Goal: Task Accomplishment & Management: Use online tool/utility

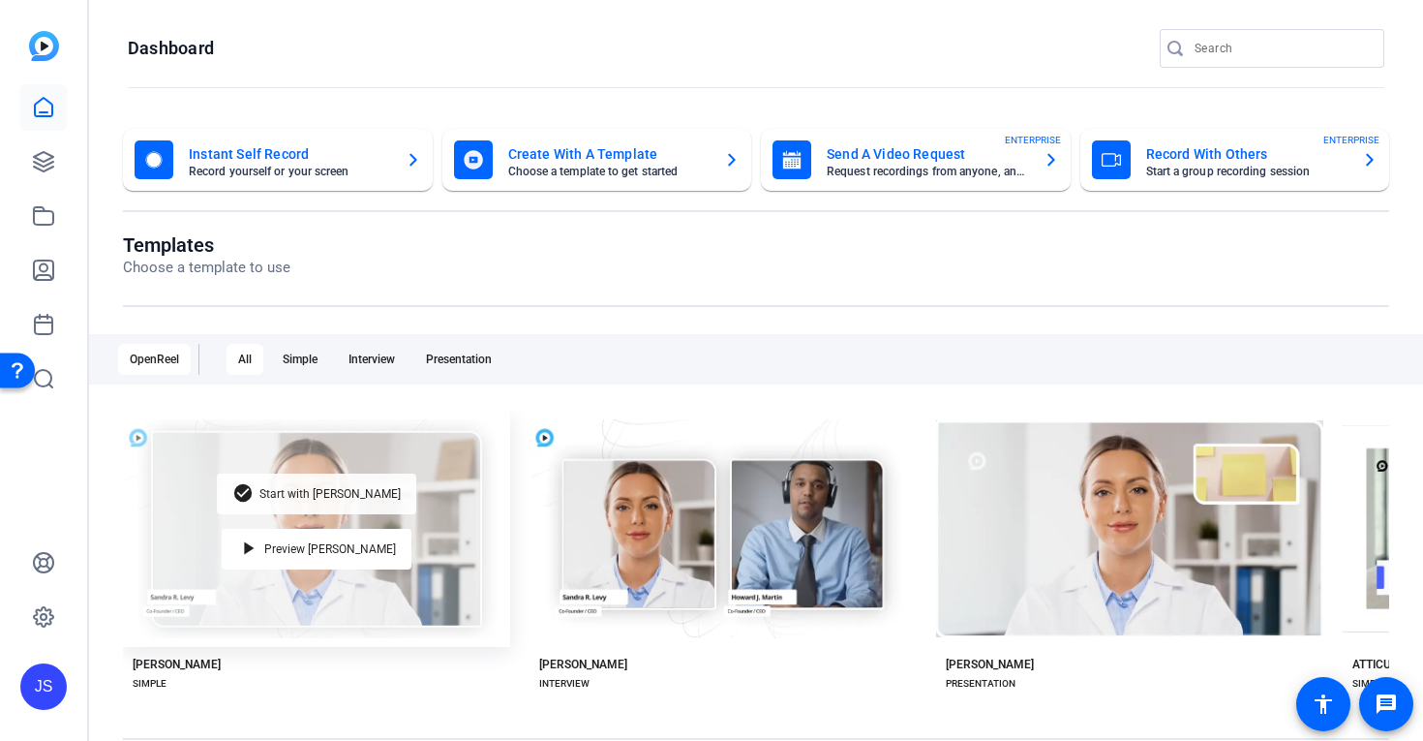
click at [320, 492] on span "Start with Matti" at bounding box center [329, 494] width 141 height 12
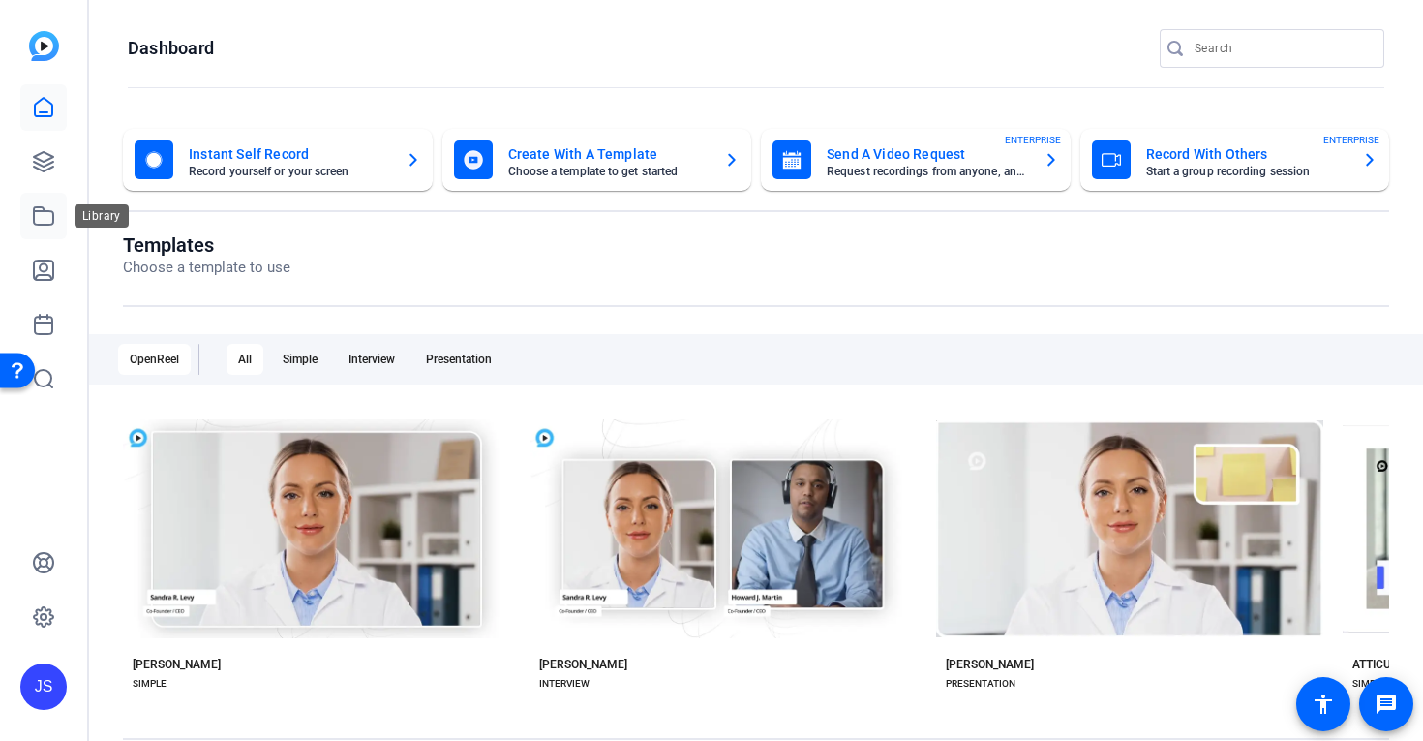
click at [48, 209] on icon at bounding box center [43, 215] width 23 height 23
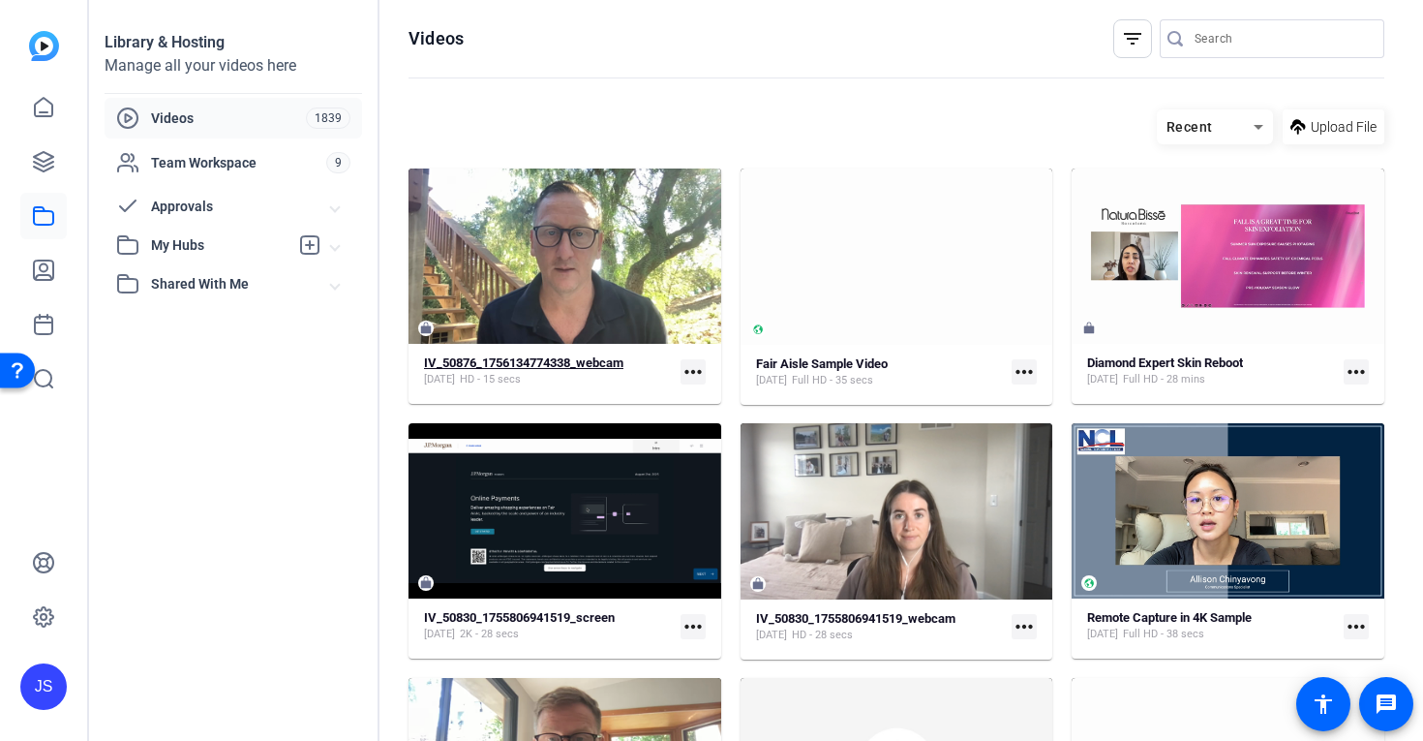
click at [508, 363] on strong "IV_50876_1756134774338_webcam" at bounding box center [523, 362] width 199 height 15
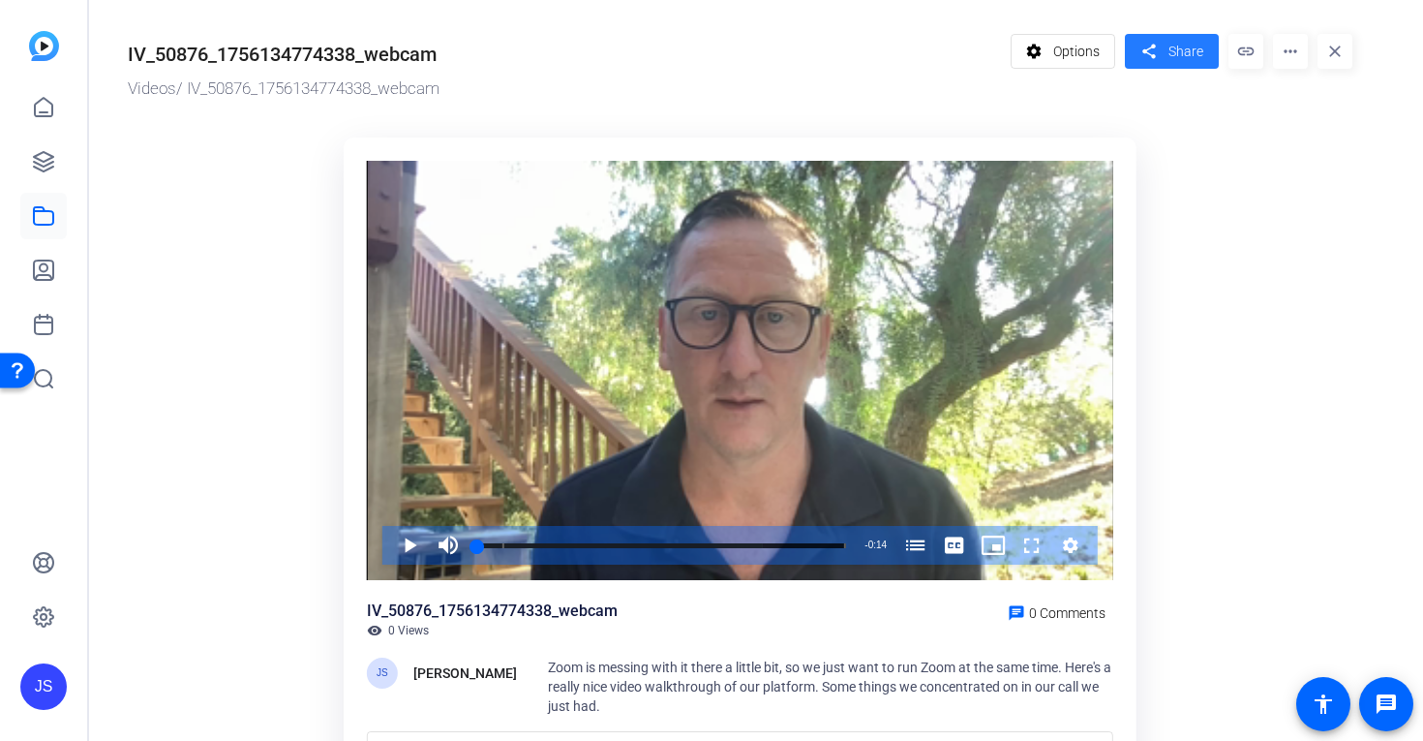
click at [1172, 55] on span "Share" at bounding box center [1185, 52] width 35 height 20
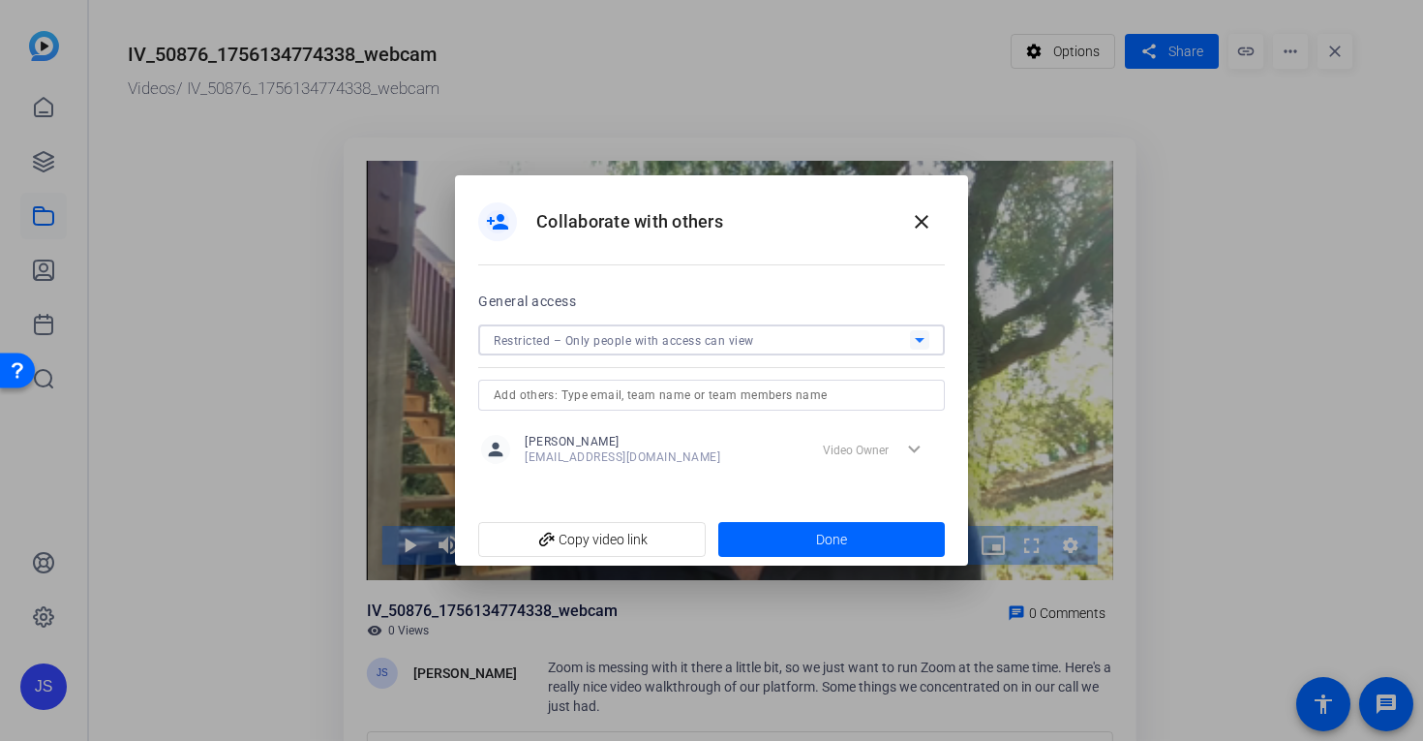
click at [705, 349] on div "Restricted – Only people with access can view" at bounding box center [702, 340] width 416 height 24
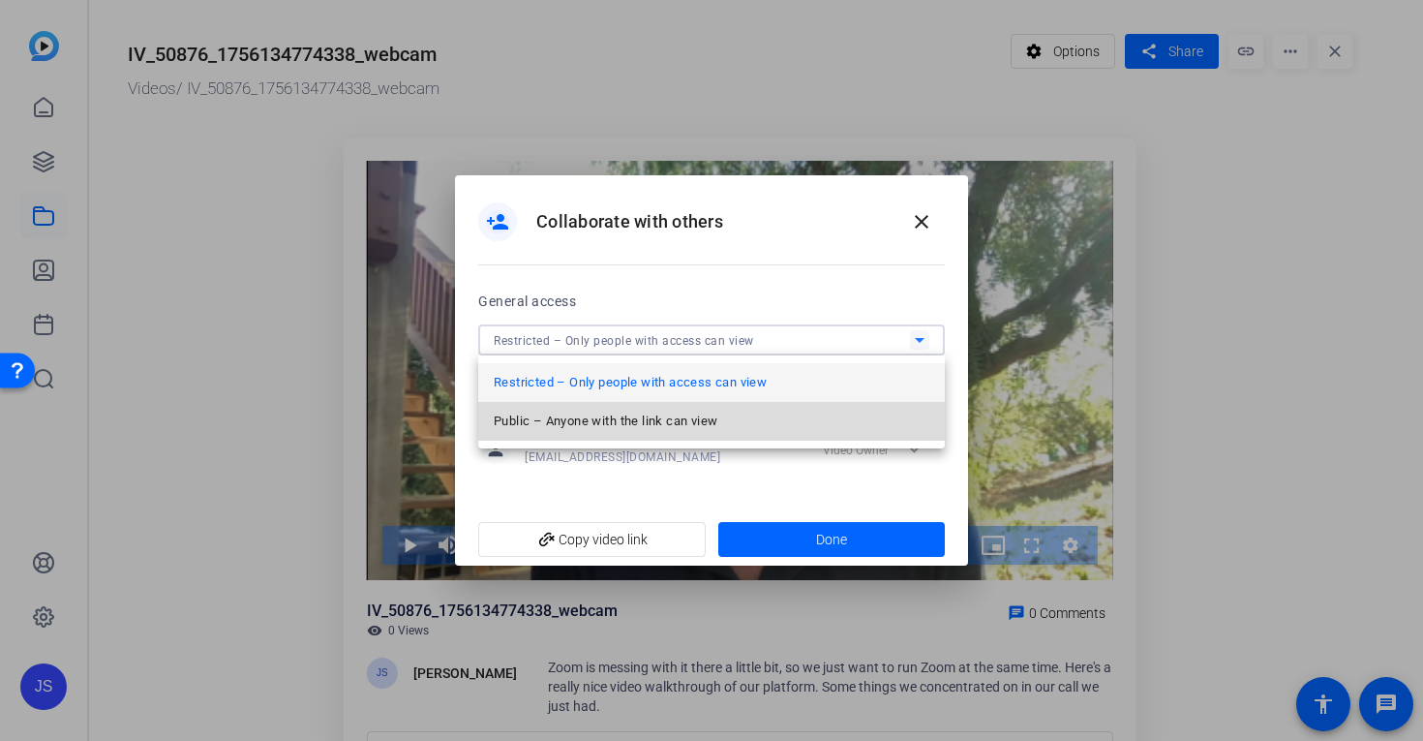
click at [584, 422] on span "Public – Anyone with the link can view" at bounding box center [606, 420] width 224 height 23
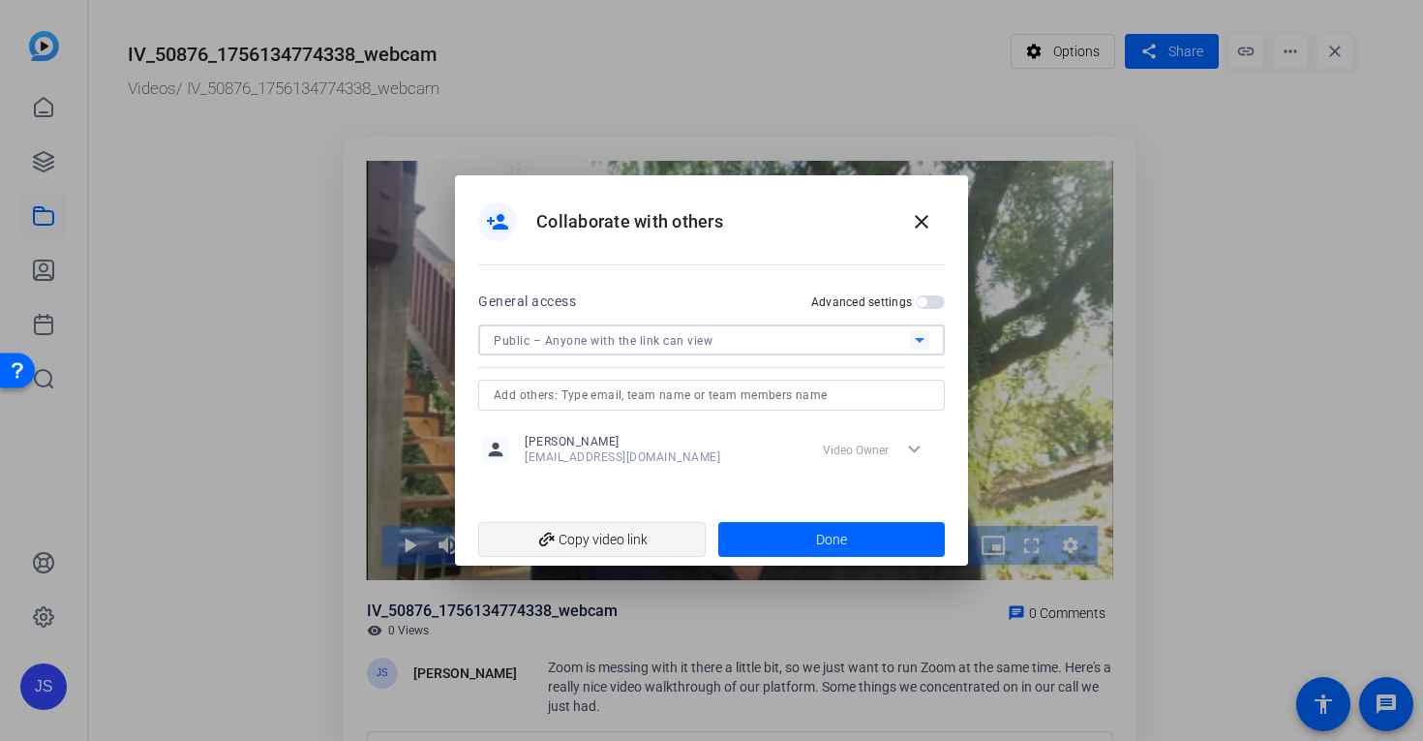
click at [598, 544] on span "add_link Copy video link" at bounding box center [592, 539] width 197 height 37
click at [922, 227] on mat-icon "close" at bounding box center [921, 221] width 23 height 23
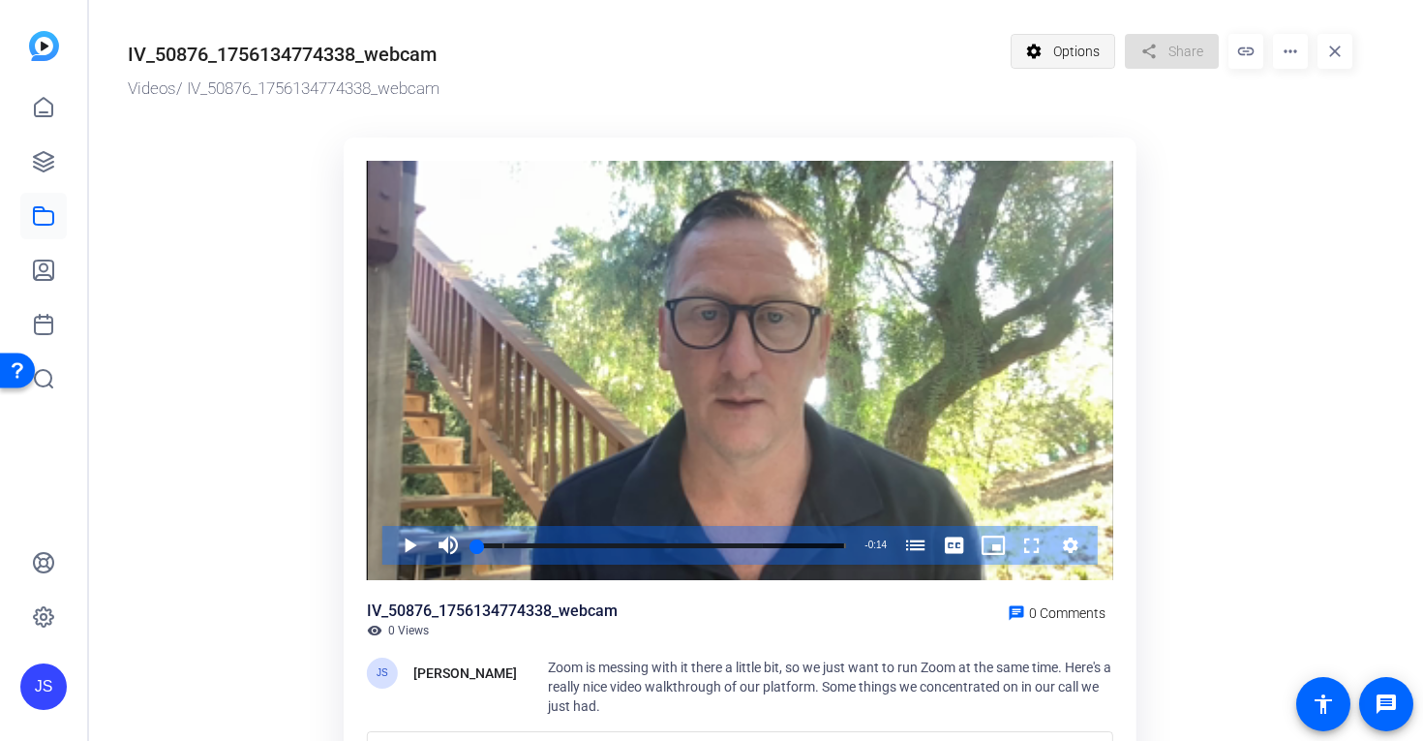
click at [1046, 52] on mat-icon "settings" at bounding box center [1034, 51] width 24 height 37
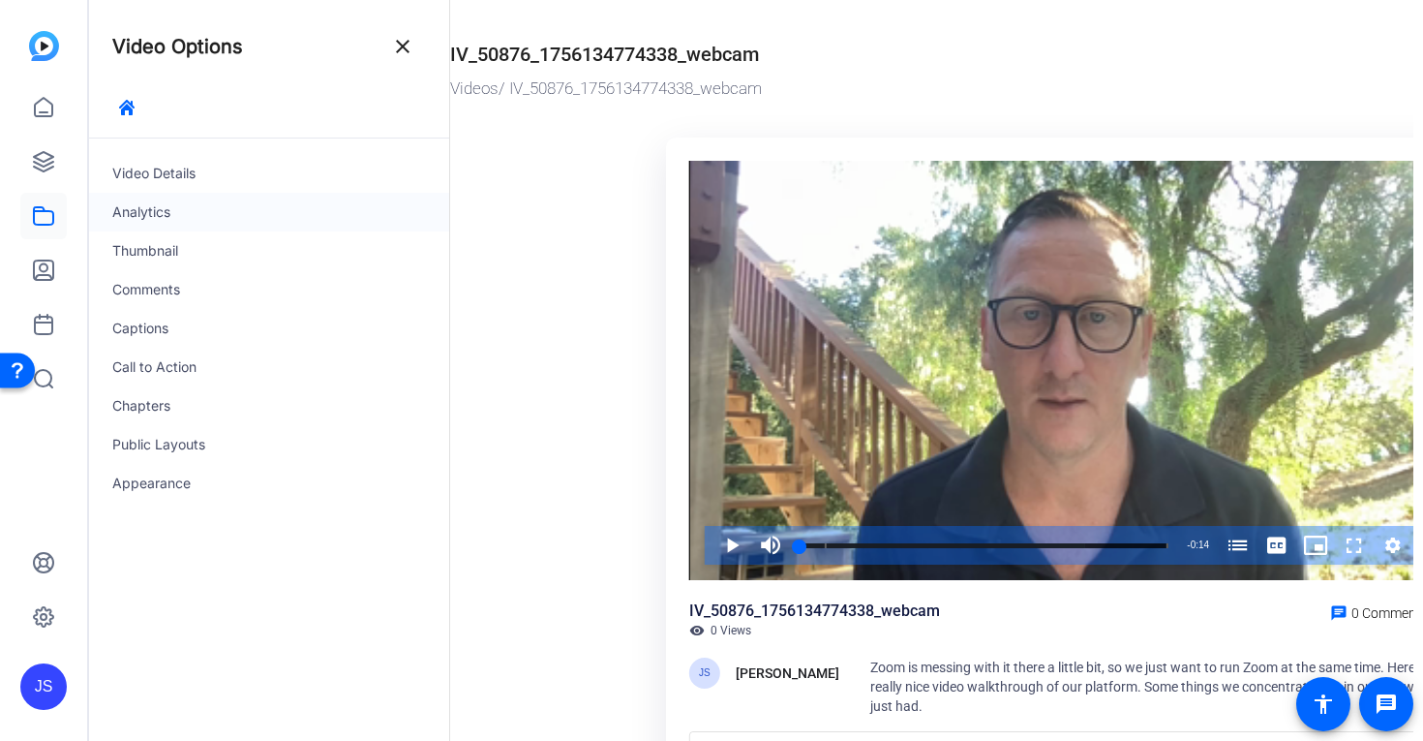
click at [128, 209] on div "Analytics" at bounding box center [269, 212] width 360 height 39
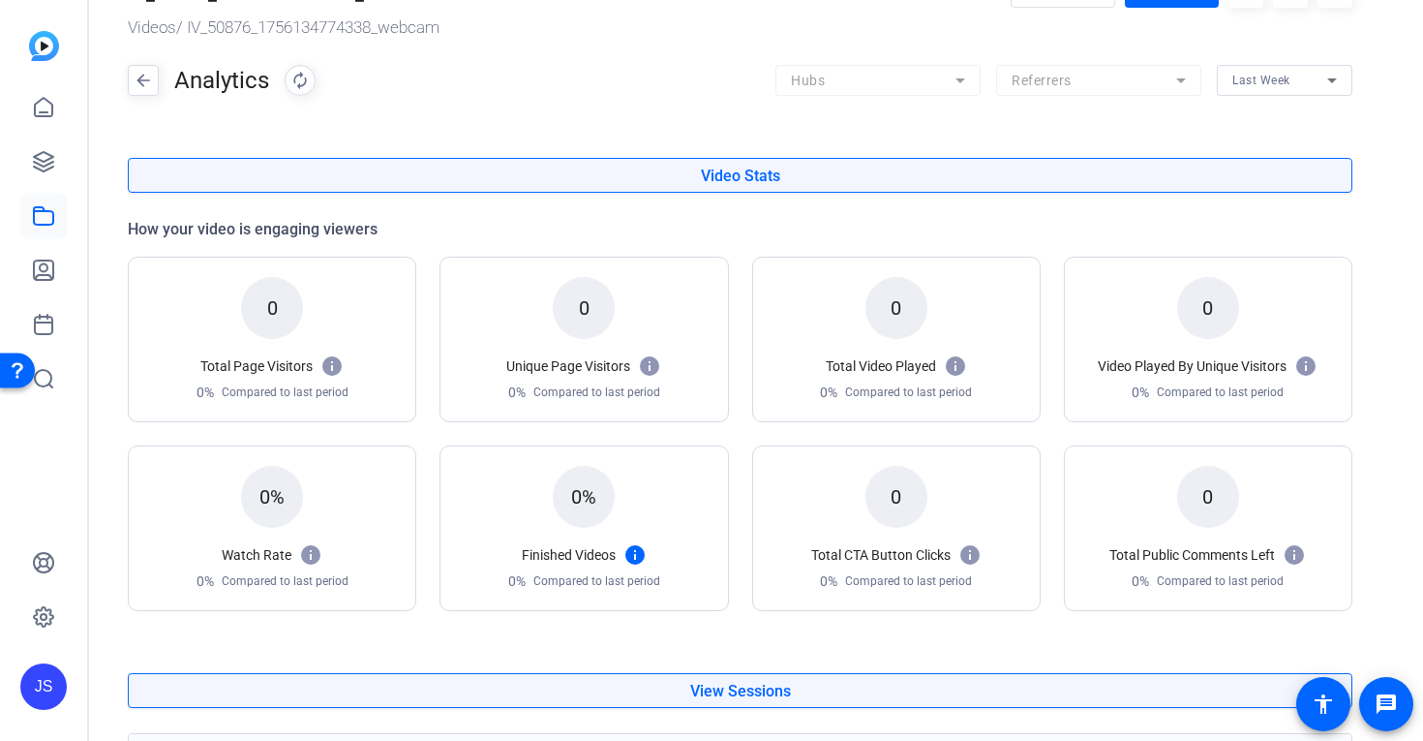
scroll to position [41, 0]
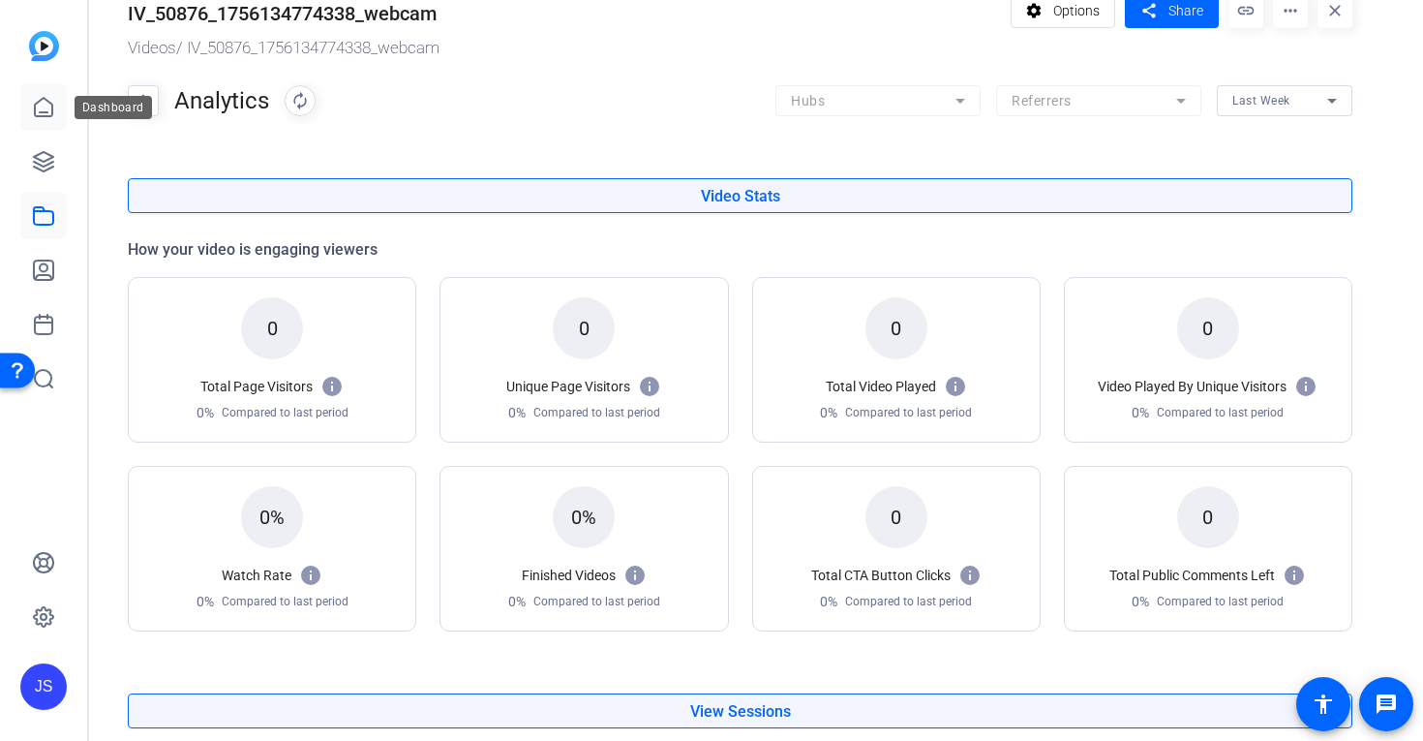
click at [44, 111] on icon at bounding box center [43, 107] width 23 height 23
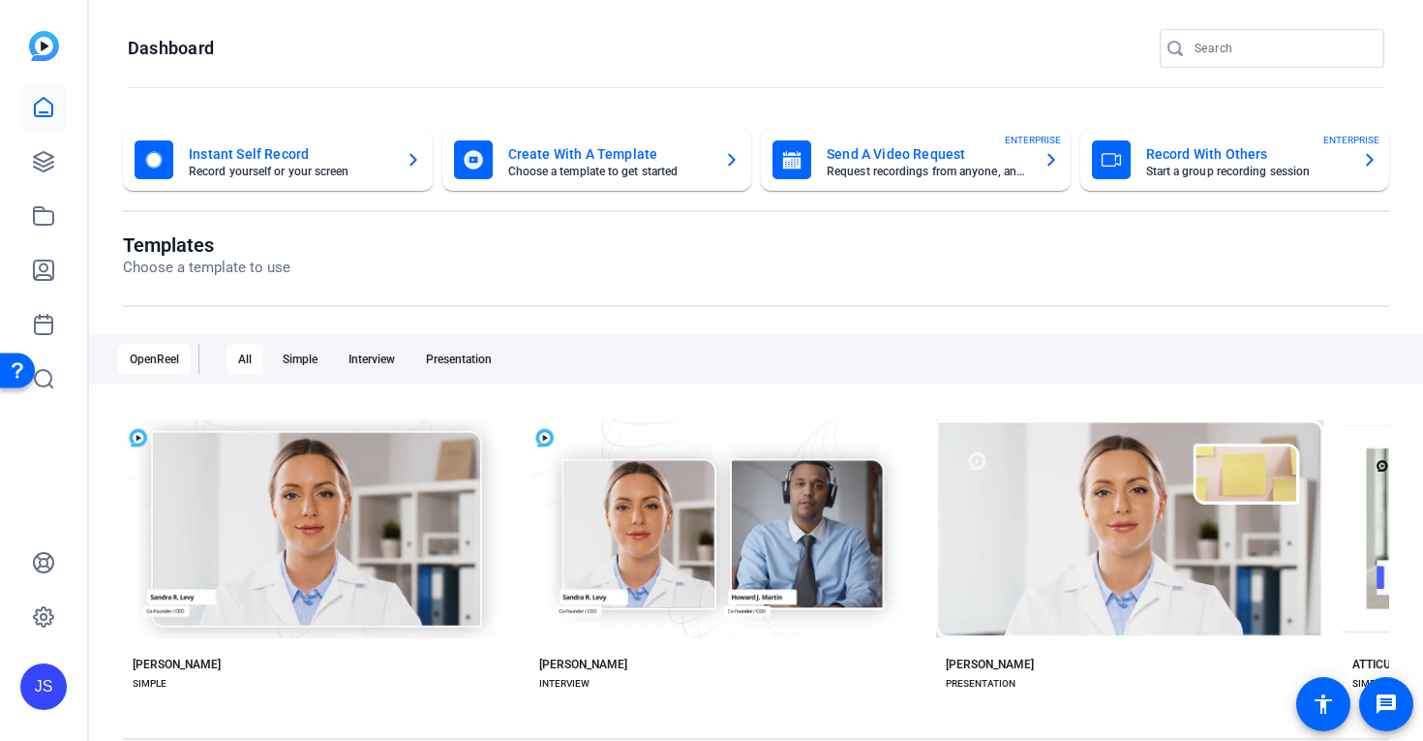
click at [1163, 153] on mat-card-title "Record With Others" at bounding box center [1246, 153] width 201 height 23
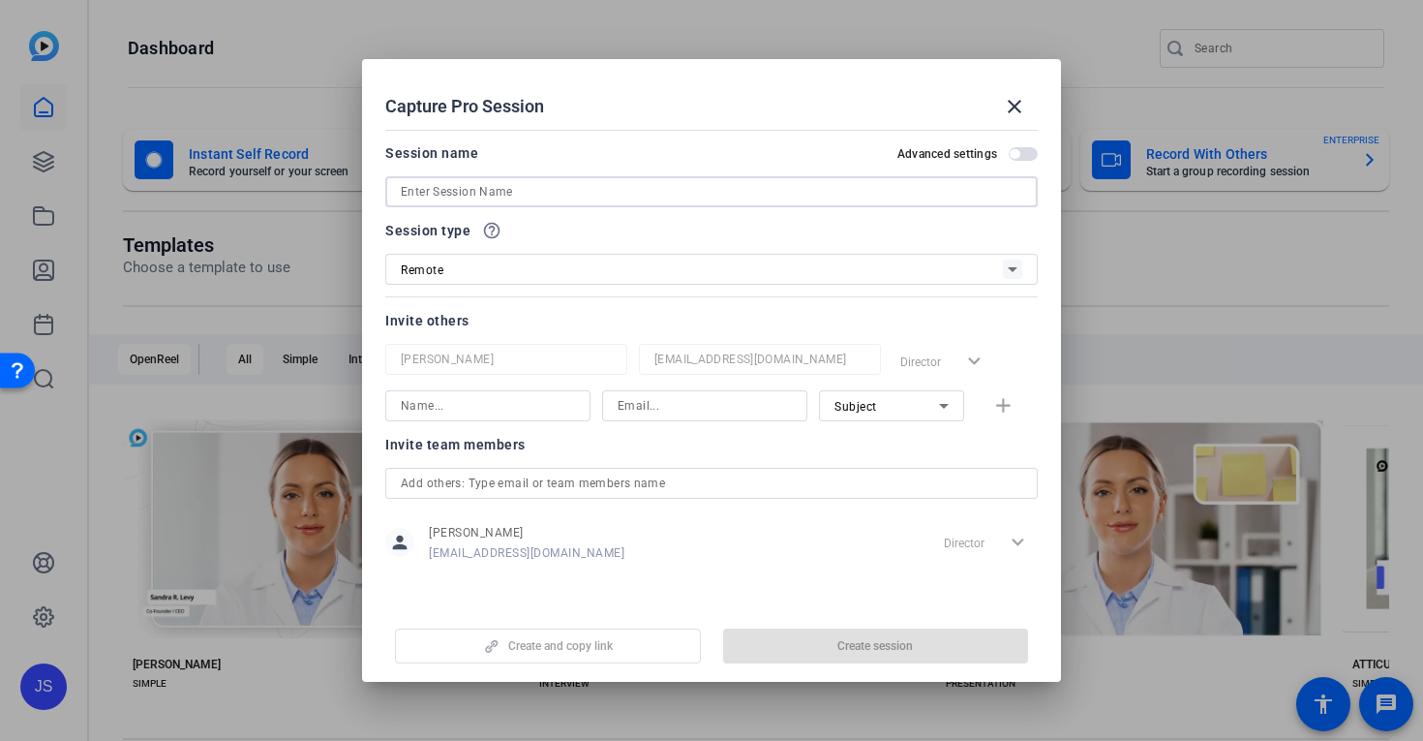
click at [435, 188] on input at bounding box center [712, 191] width 622 height 23
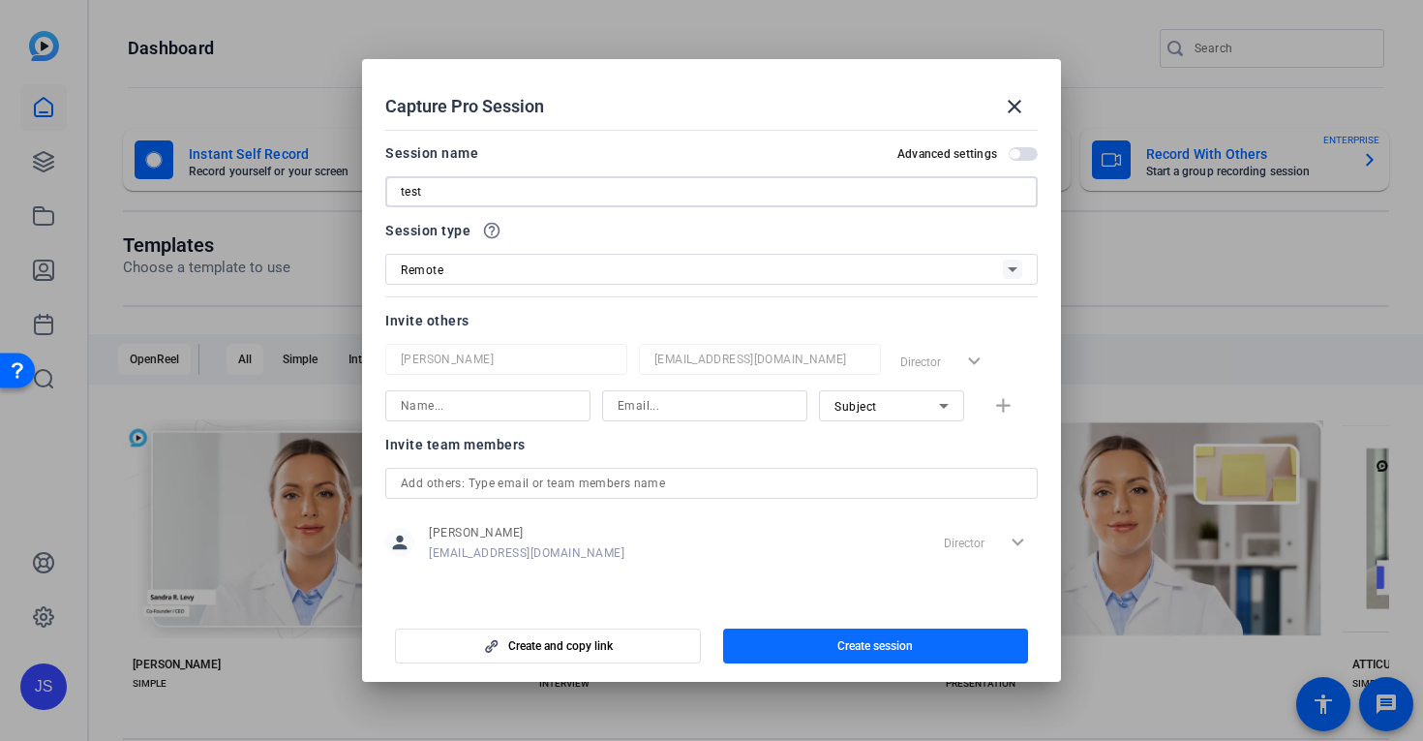
type input "test"
click at [879, 638] on span "Create session" at bounding box center [875, 645] width 76 height 15
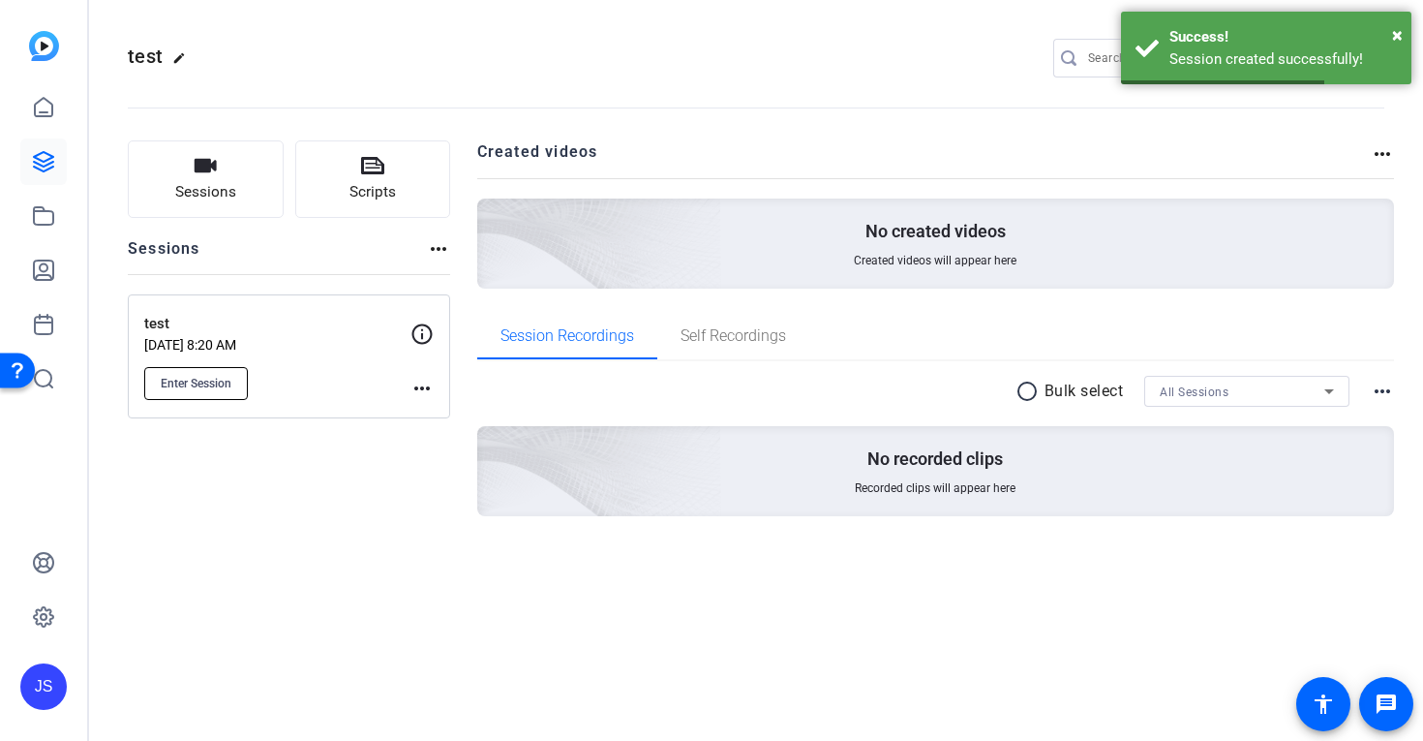
click at [180, 380] on span "Enter Session" at bounding box center [196, 383] width 71 height 15
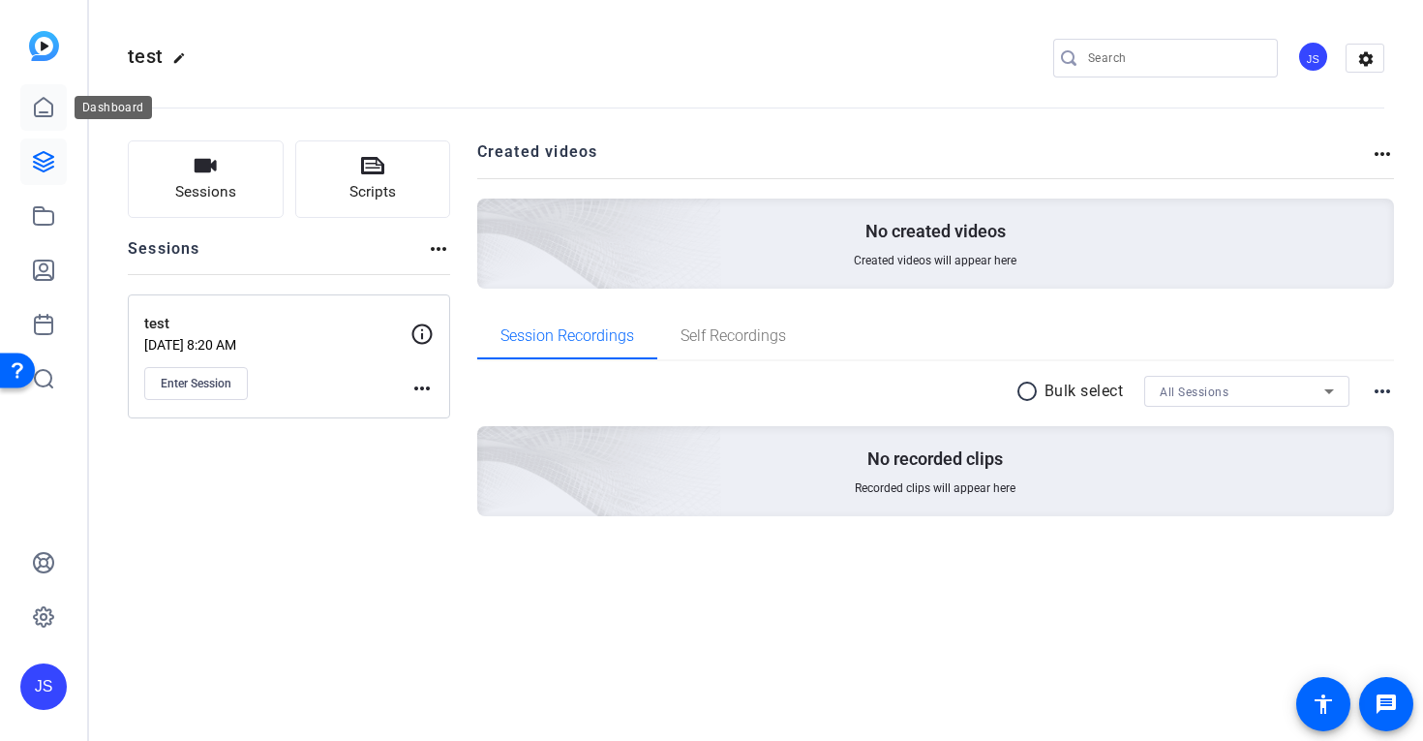
click at [30, 107] on link at bounding box center [43, 107] width 46 height 46
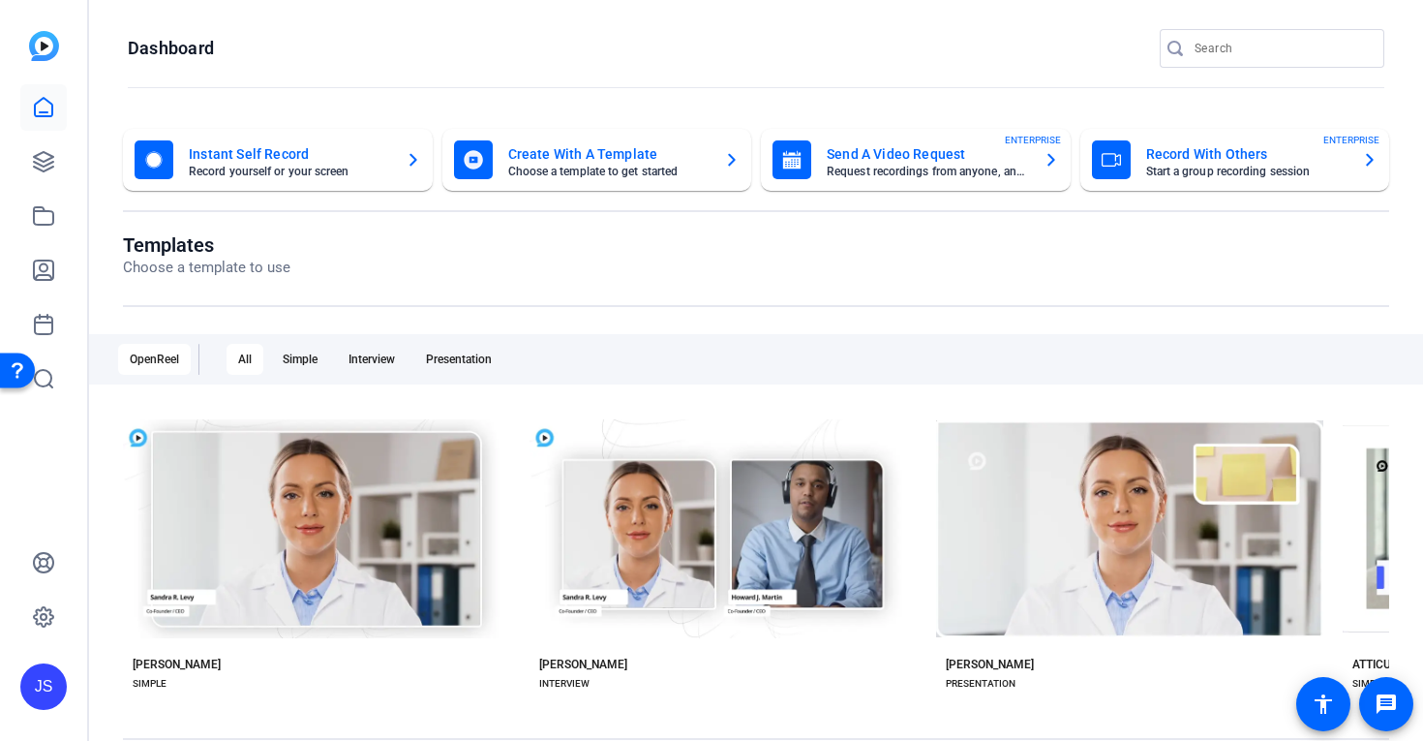
click at [916, 154] on mat-card-title "Send A Video Request" at bounding box center [927, 153] width 201 height 23
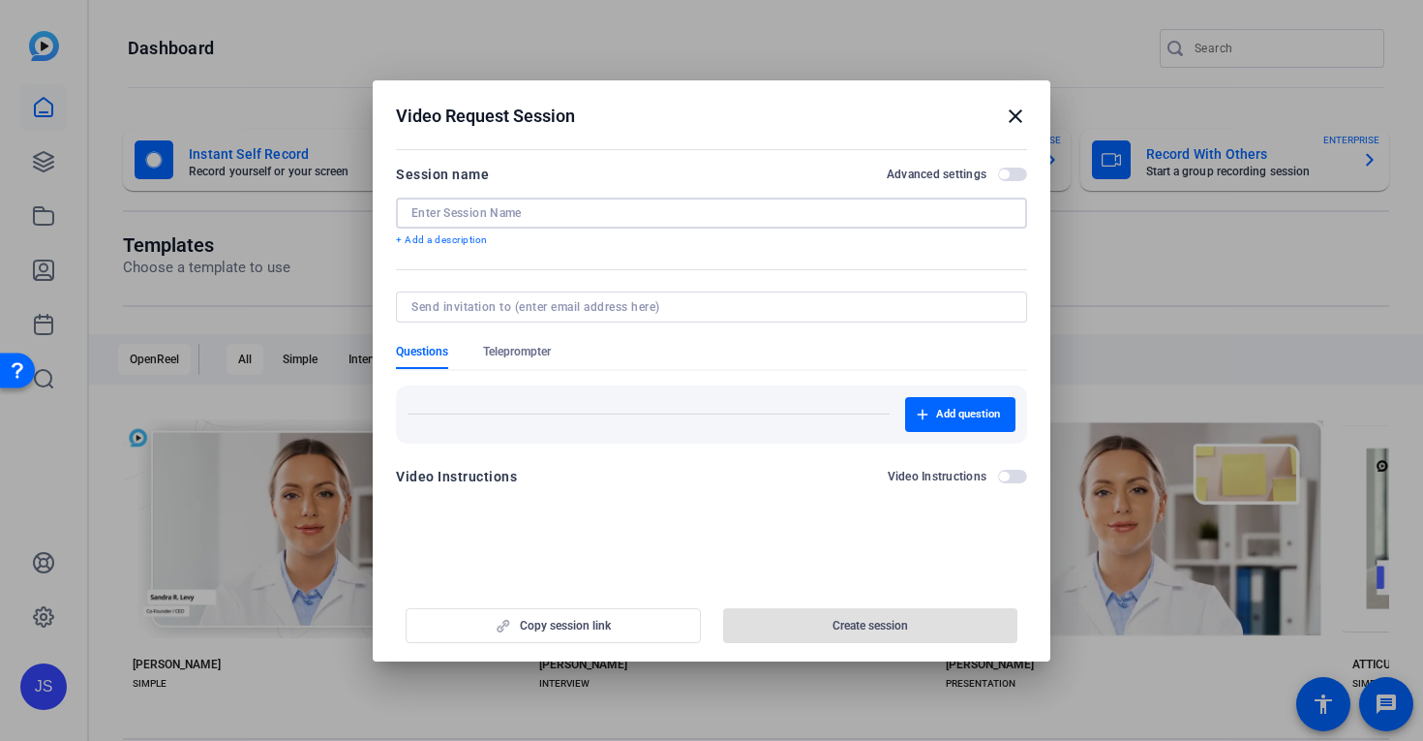
click at [451, 212] on input at bounding box center [711, 212] width 600 height 15
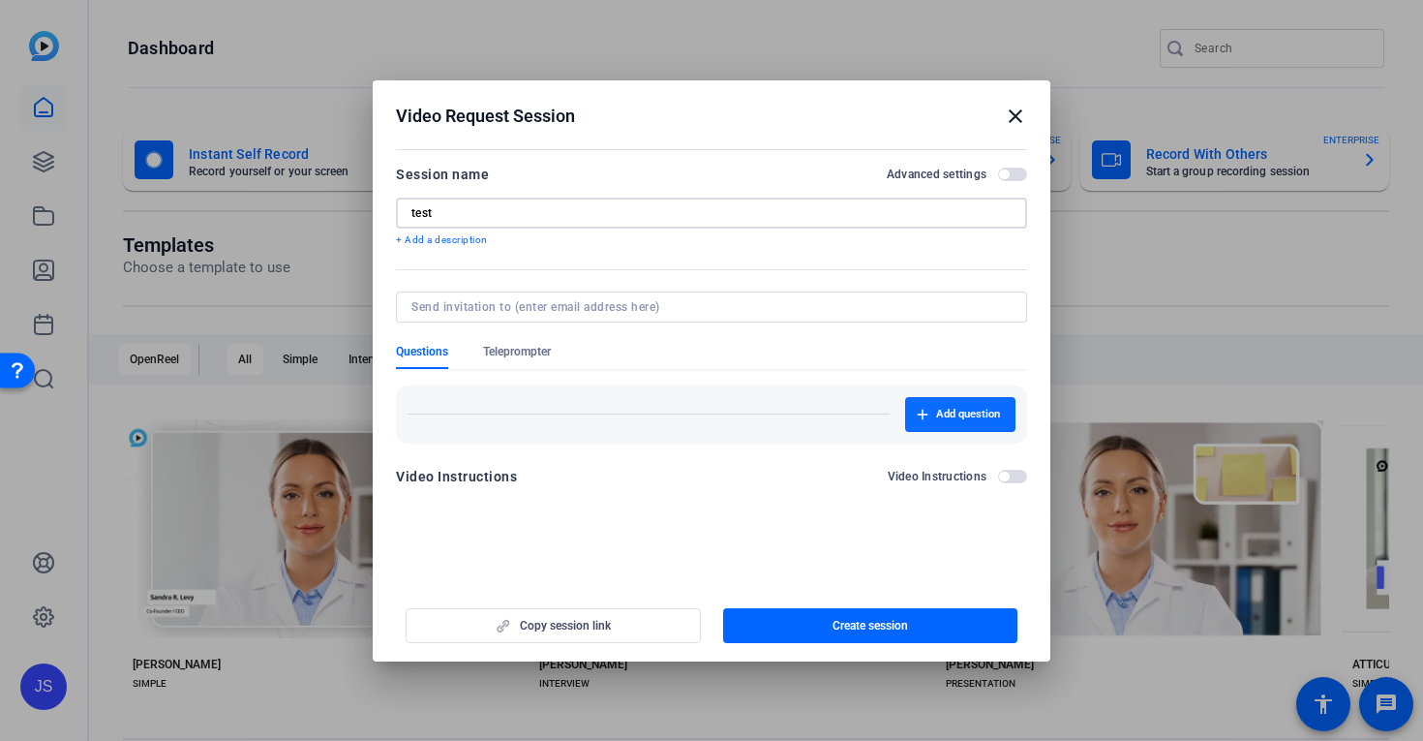
type input "test"
click at [969, 411] on span "Add question" at bounding box center [968, 414] width 64 height 15
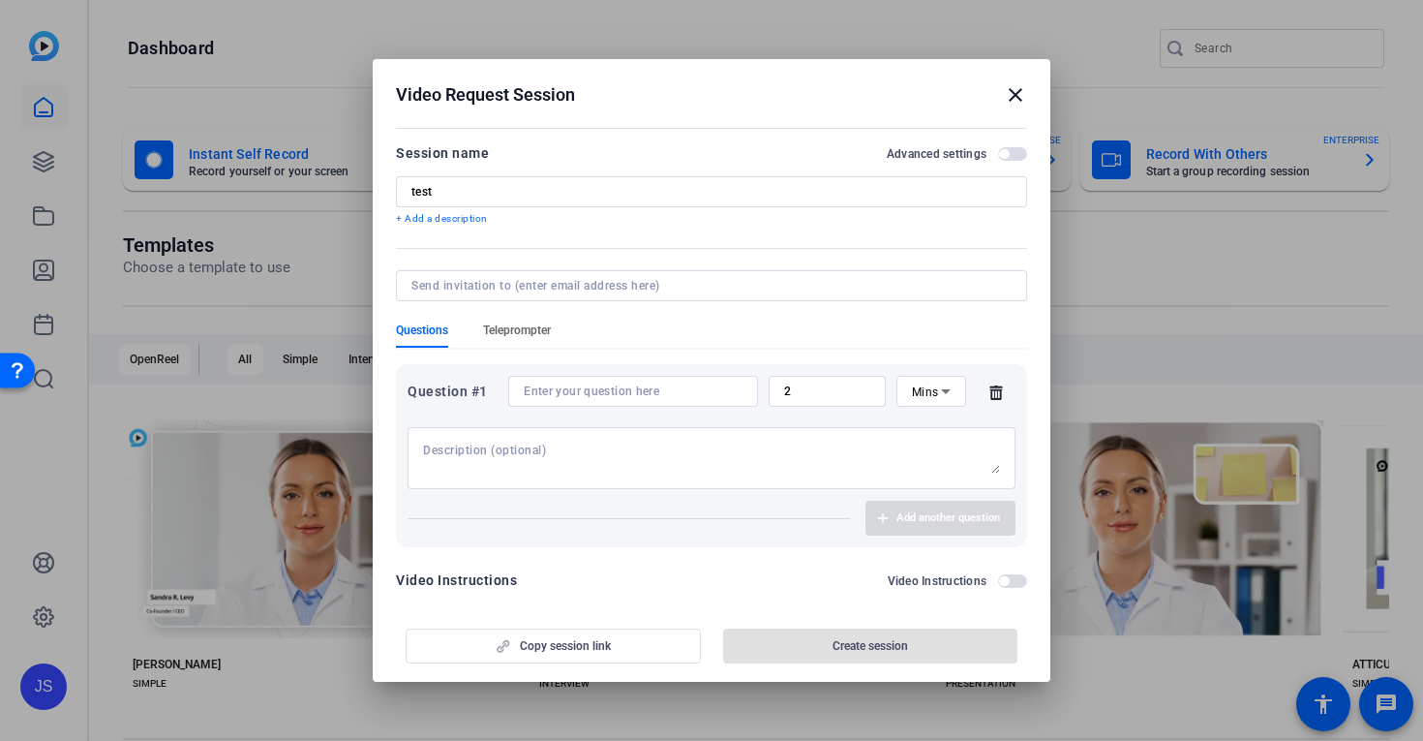
click at [527, 327] on span "Teleprompter" at bounding box center [517, 329] width 68 height 15
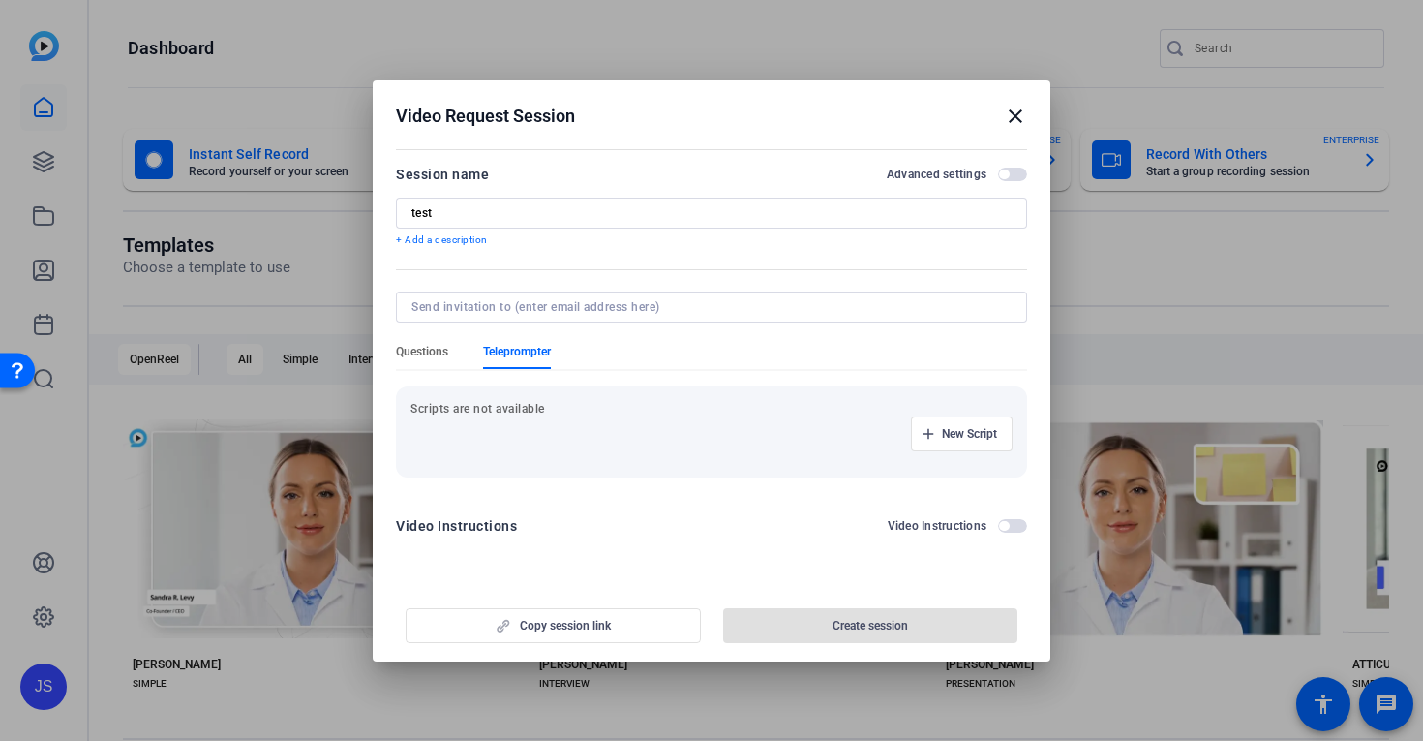
click at [420, 350] on span "Questions" at bounding box center [422, 351] width 52 height 15
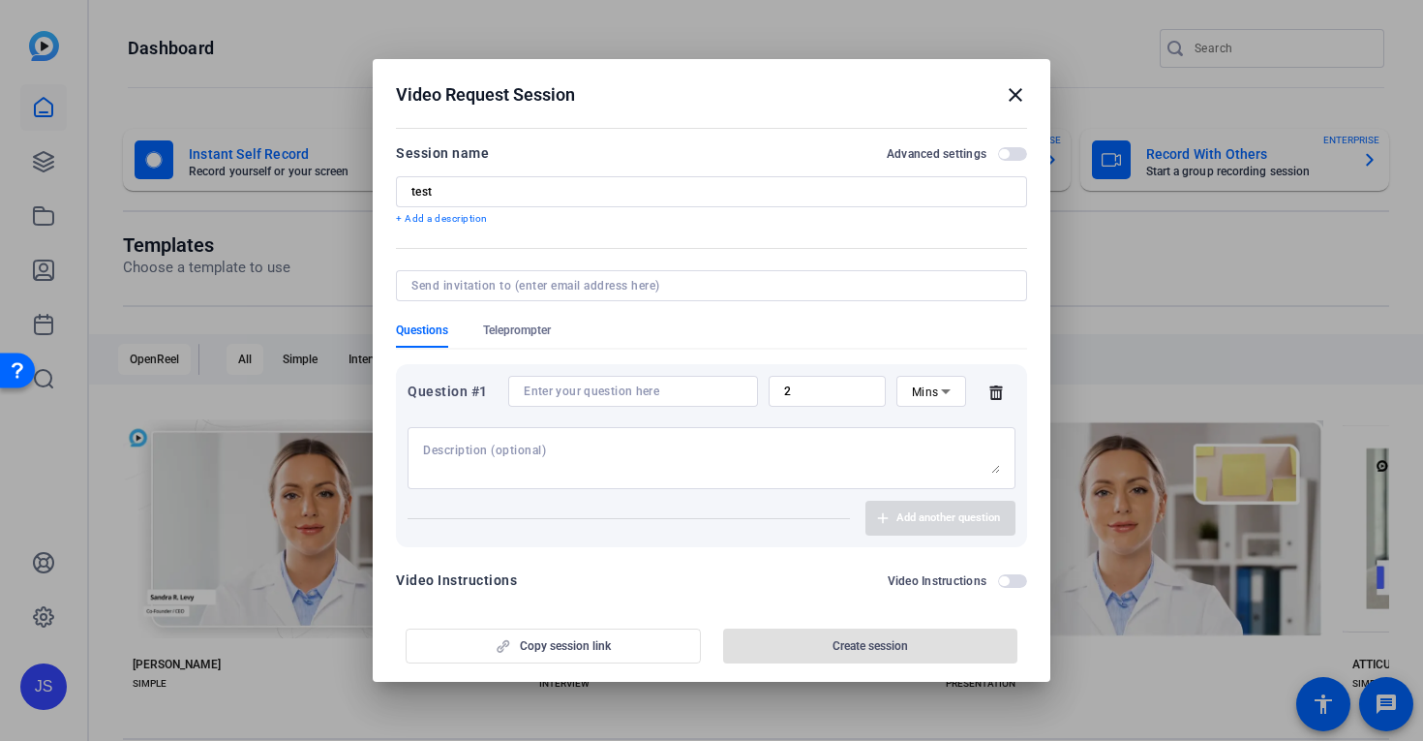
click at [991, 378] on div "Question #1 2 Mins" at bounding box center [712, 391] width 608 height 31
click at [994, 392] on icon at bounding box center [995, 392] width 13 height 15
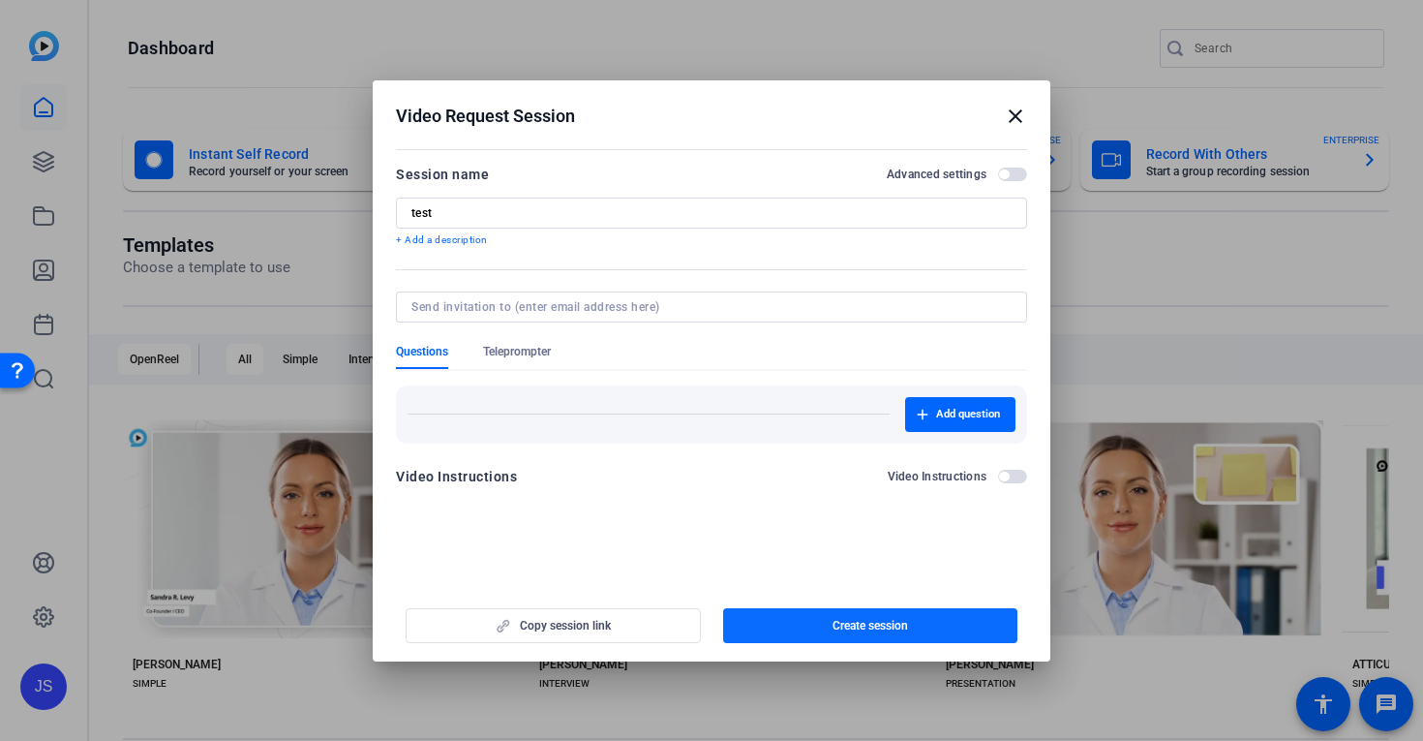
click at [853, 618] on span "Create session" at bounding box center [871, 625] width 76 height 15
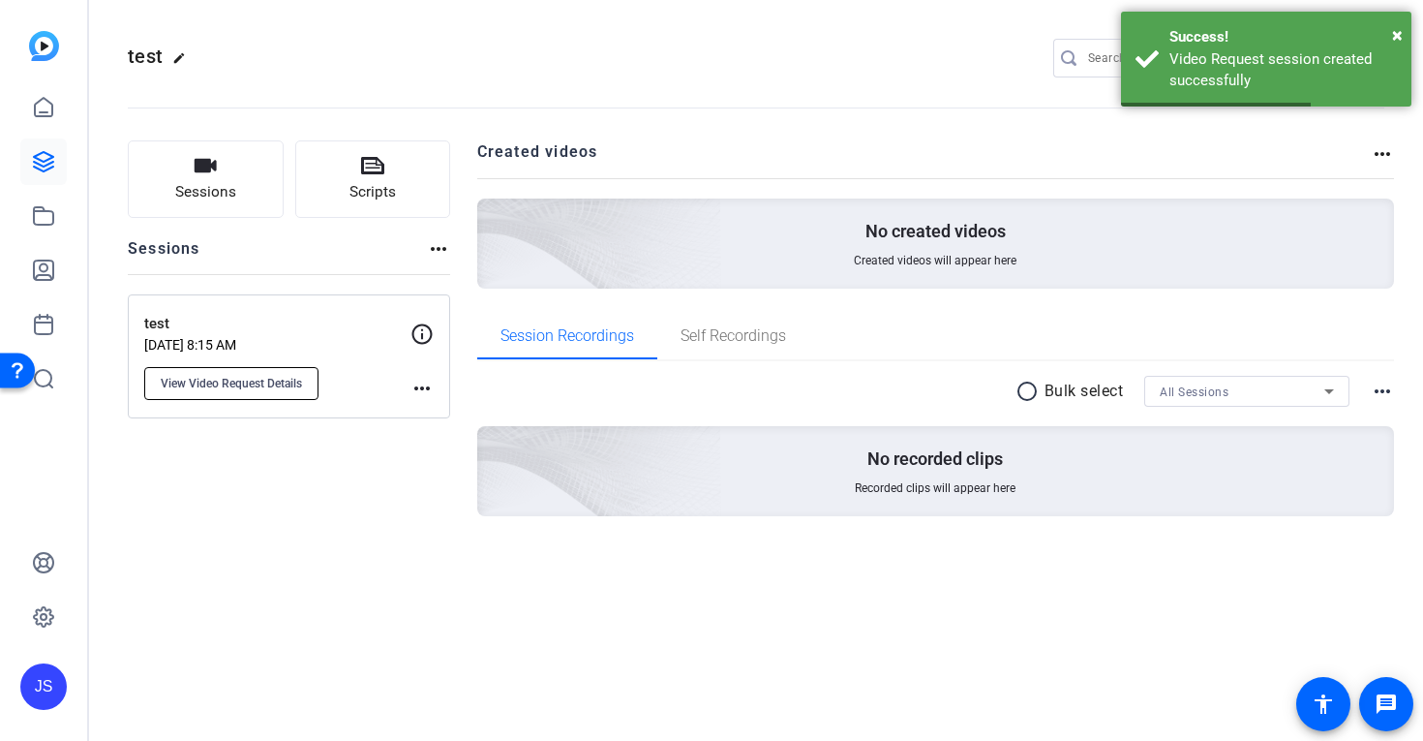
click at [230, 383] on span "View Video Request Details" at bounding box center [231, 383] width 141 height 15
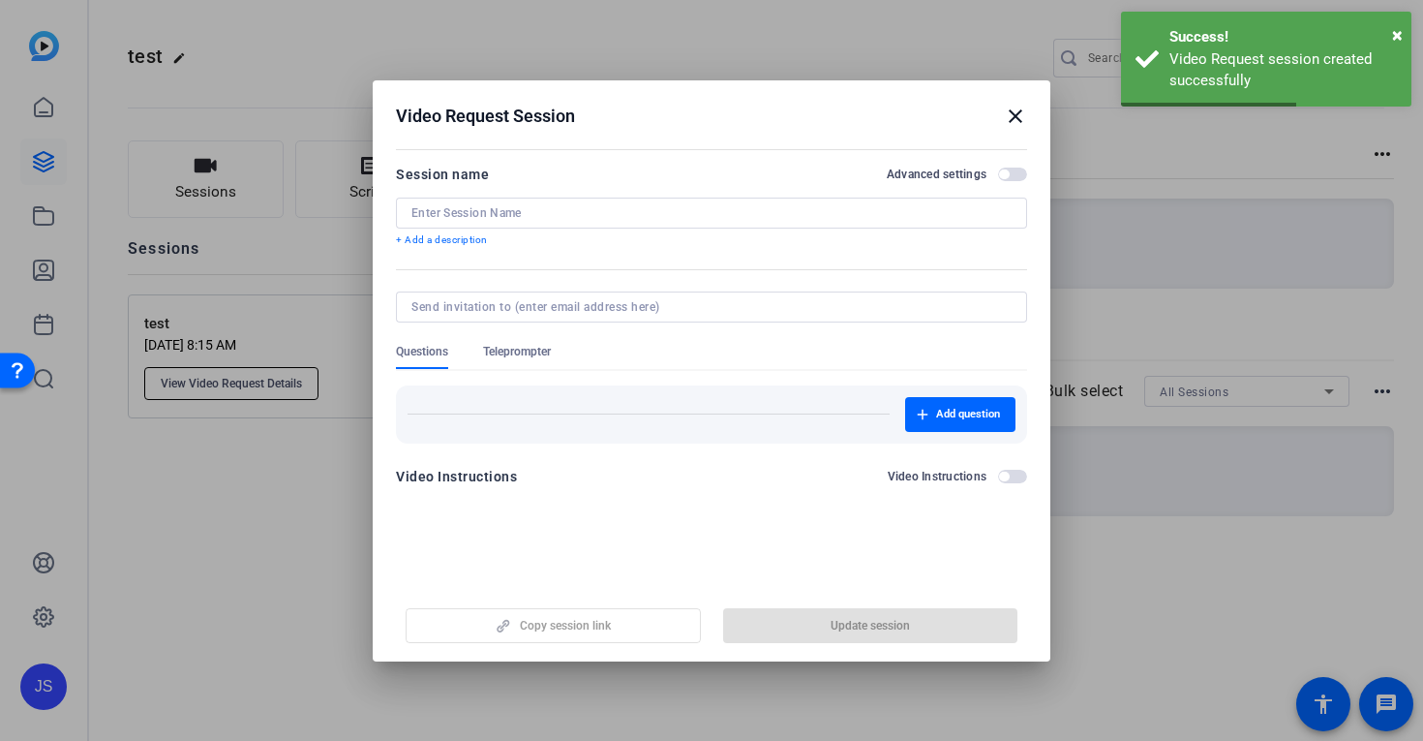
type input "test"
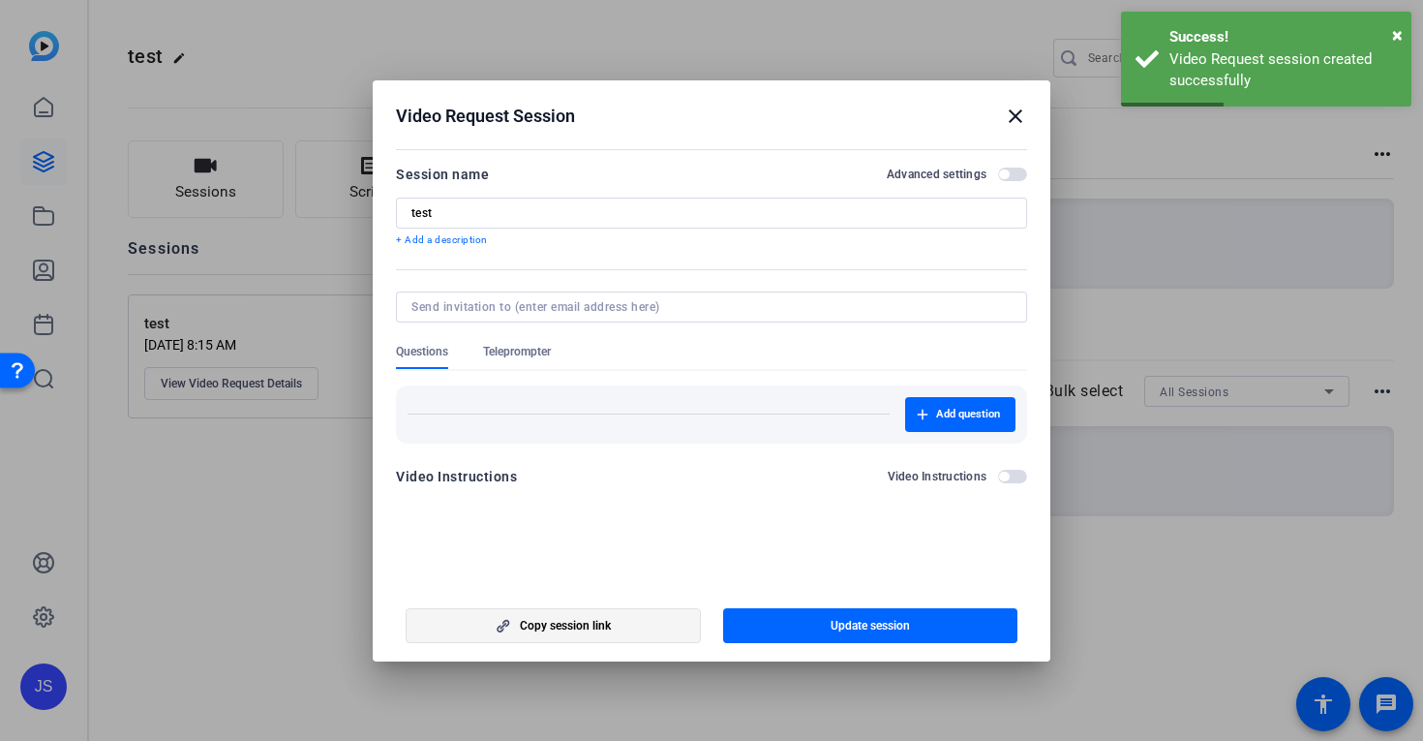
click at [613, 625] on span "button" at bounding box center [553, 625] width 293 height 46
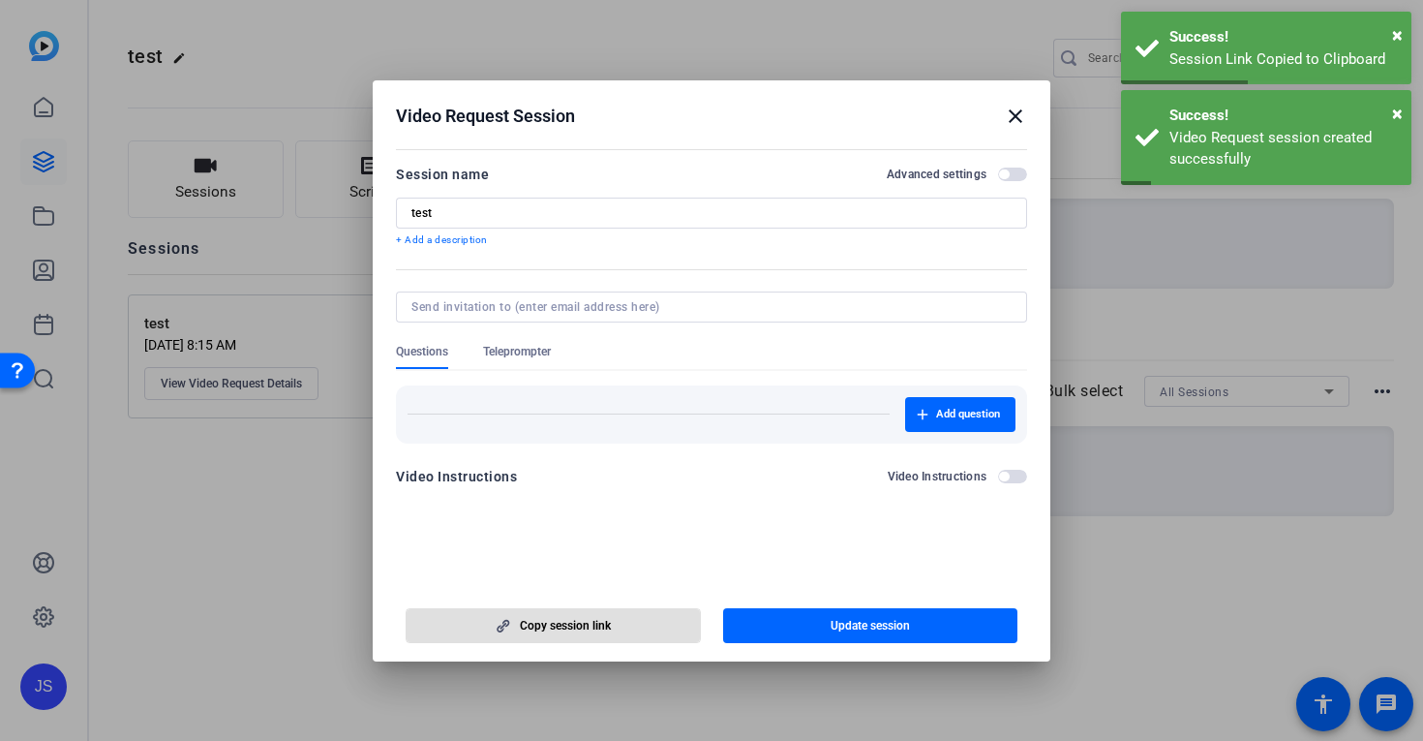
click at [1016, 106] on mat-icon "close" at bounding box center [1015, 116] width 23 height 23
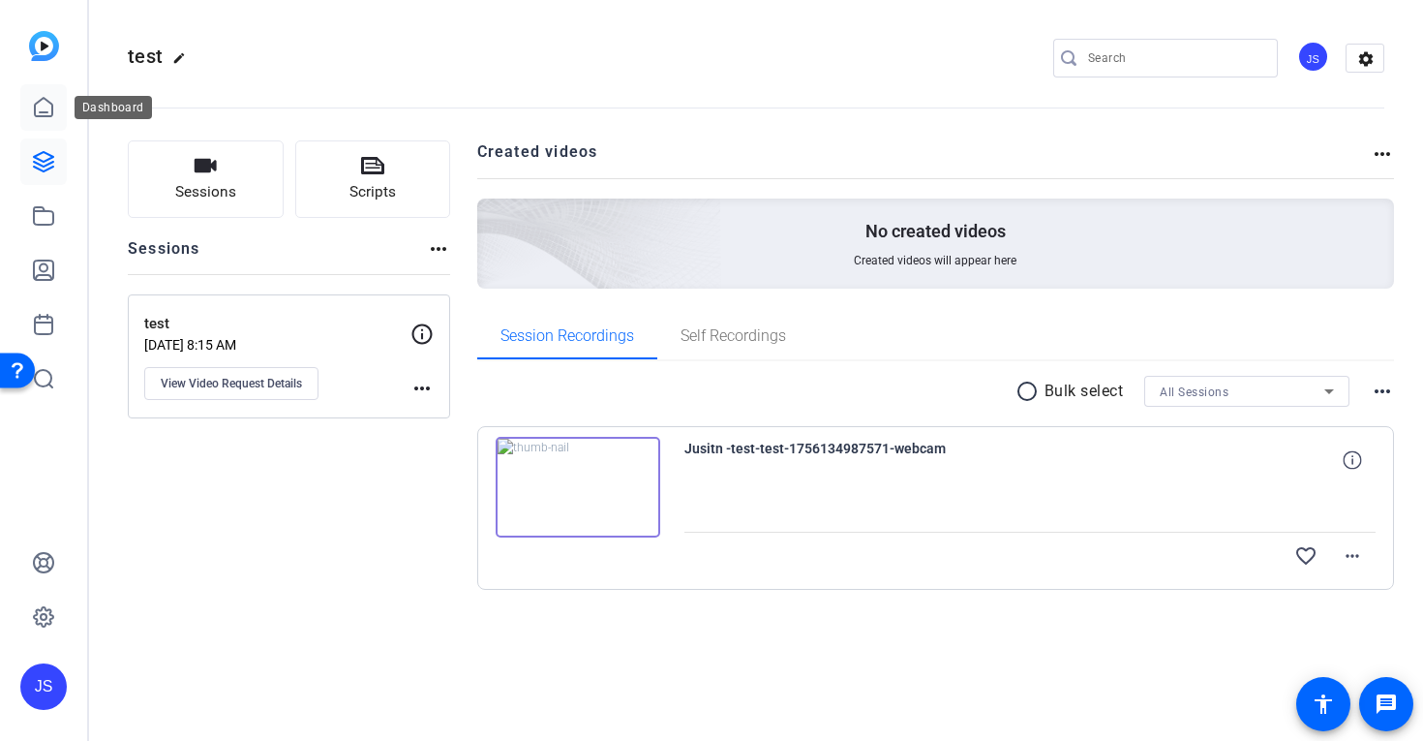
click at [42, 113] on icon at bounding box center [43, 107] width 23 height 23
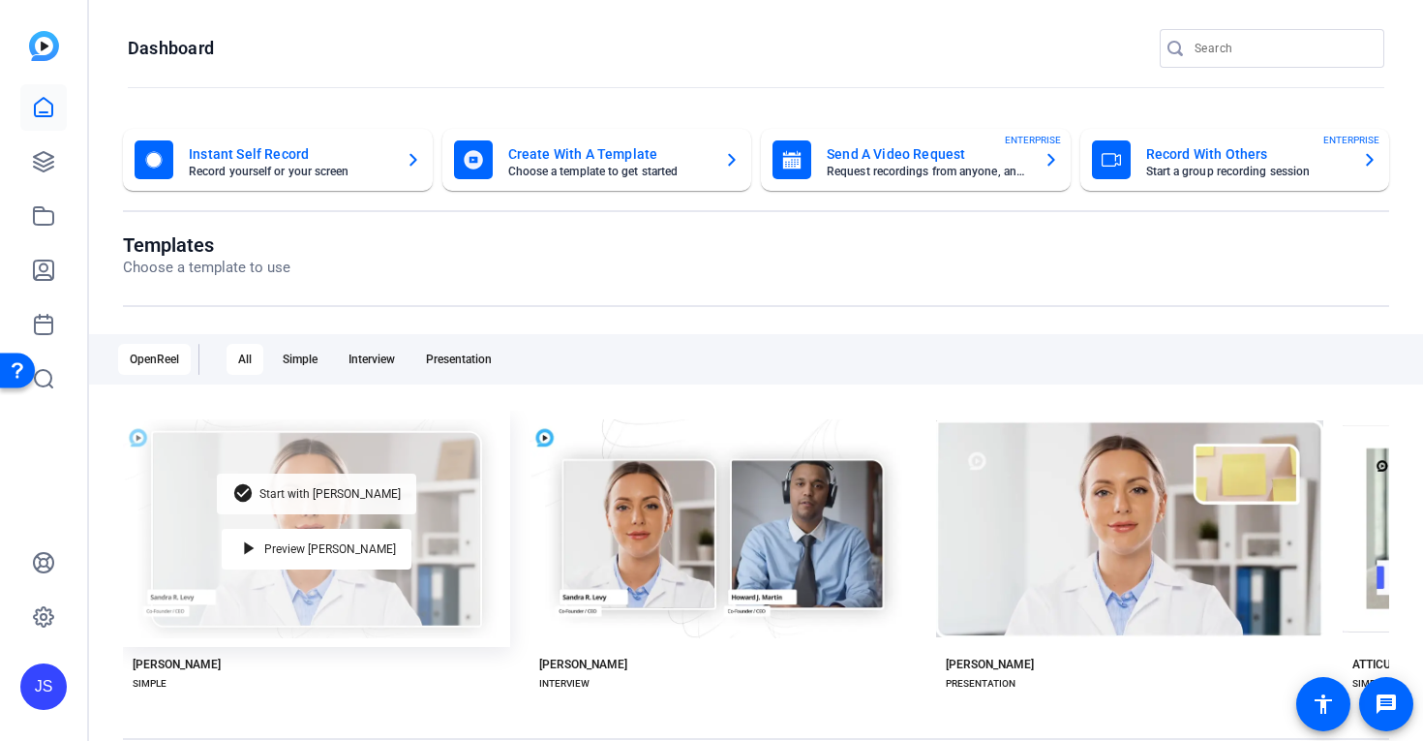
click at [325, 498] on span "Start with [PERSON_NAME]" at bounding box center [329, 494] width 141 height 12
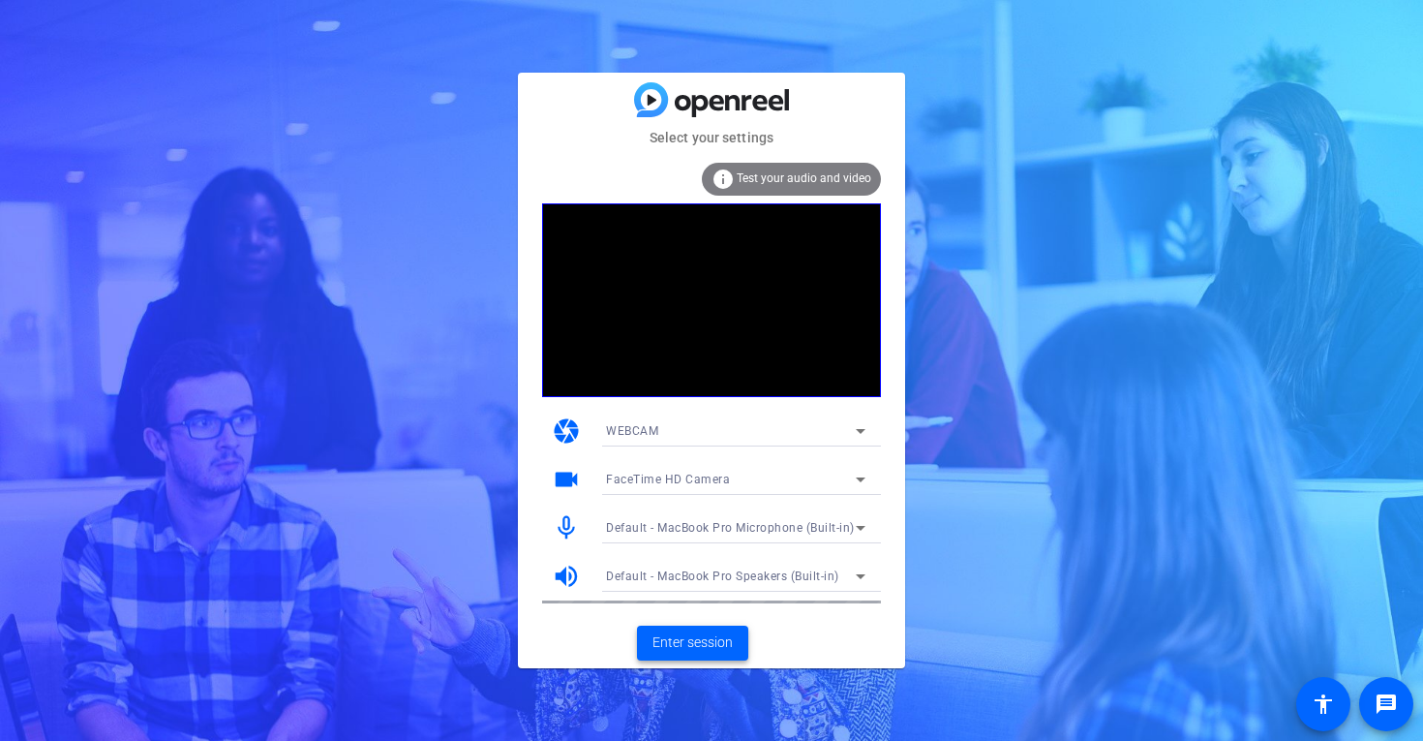
click at [688, 639] on span "Enter session" at bounding box center [692, 642] width 80 height 20
